Goal: Transaction & Acquisition: Obtain resource

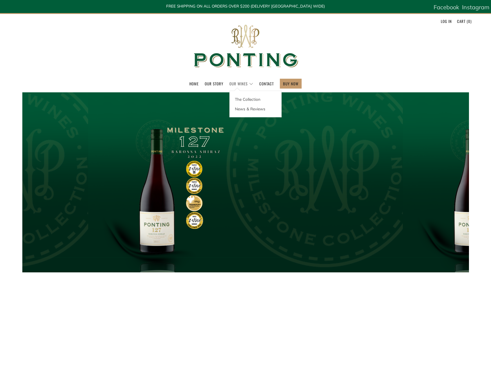
click at [240, 83] on link "Our Wines" at bounding box center [242, 83] width 24 height 9
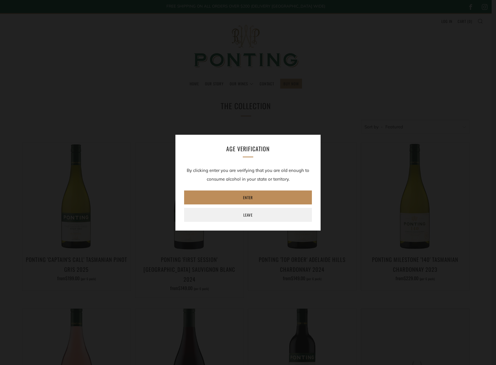
click at [246, 197] on link "Enter" at bounding box center [248, 197] width 128 height 14
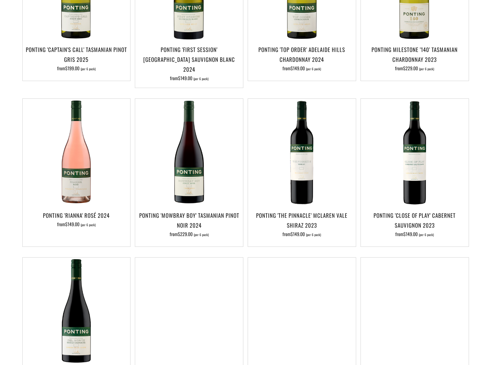
scroll to position [281, 0]
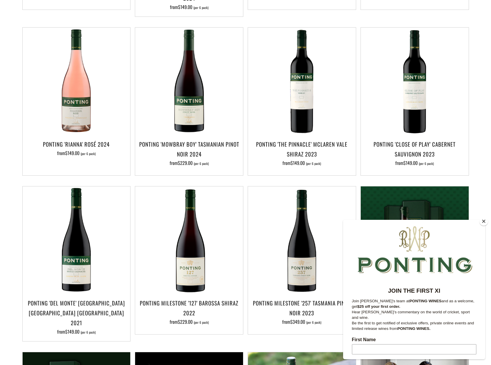
click at [486, 222] on button "Close" at bounding box center [484, 221] width 9 height 9
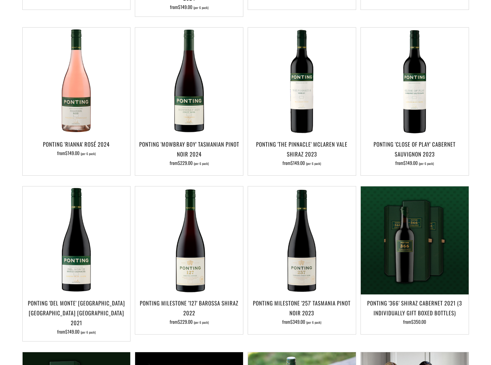
scroll to position [320, 0]
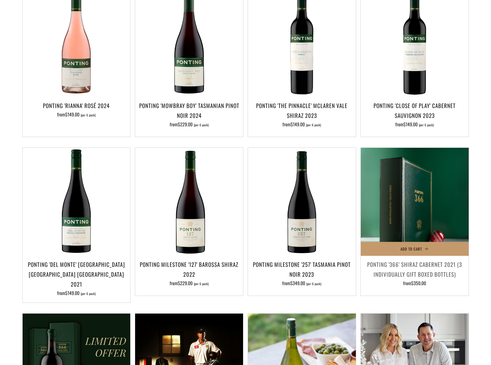
click at [391, 201] on img at bounding box center [415, 202] width 108 height 108
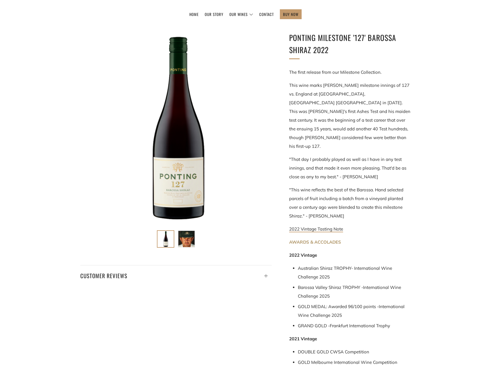
scroll to position [95, 0]
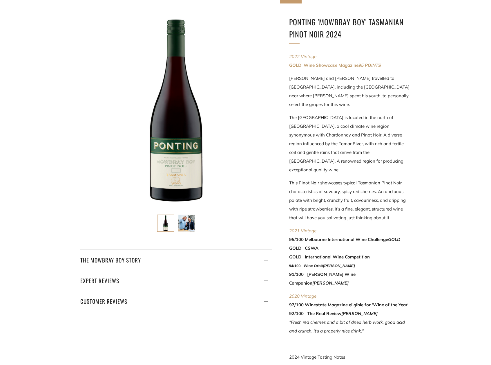
scroll to position [141, 0]
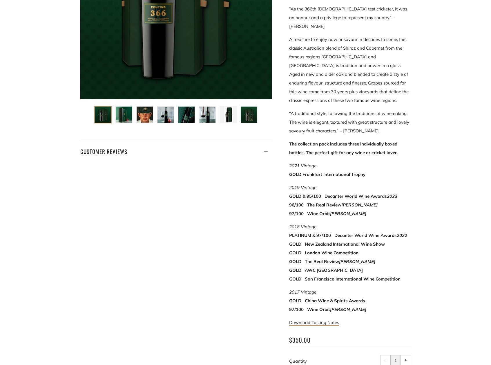
scroll to position [310, 0]
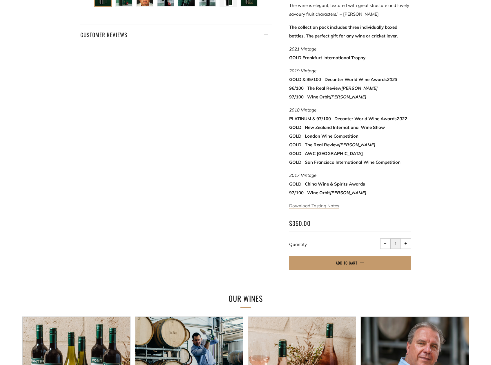
click at [325, 203] on link "Download Tasting Notes" at bounding box center [314, 206] width 50 height 6
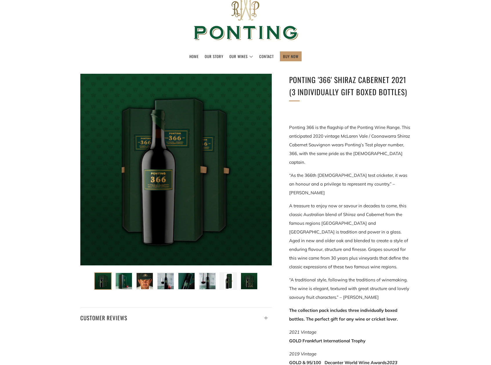
scroll to position [0, 0]
